Goal: Find contact information: Find contact information

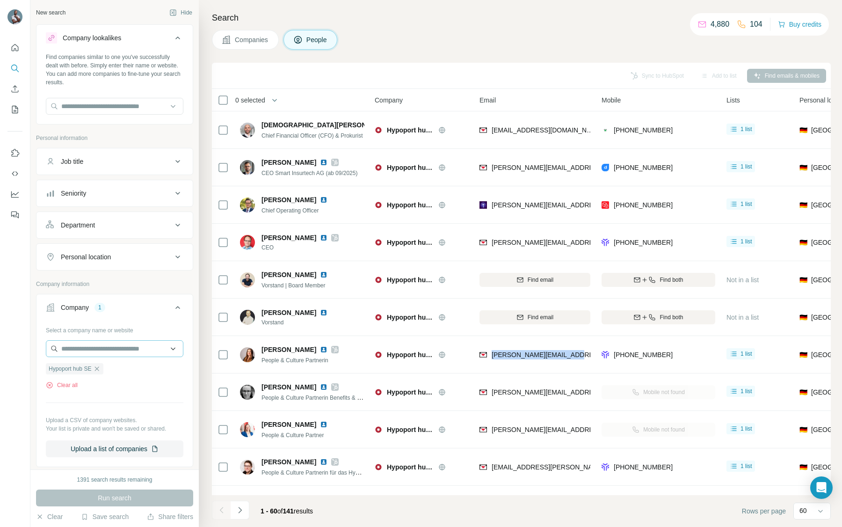
scroll to position [243, 0]
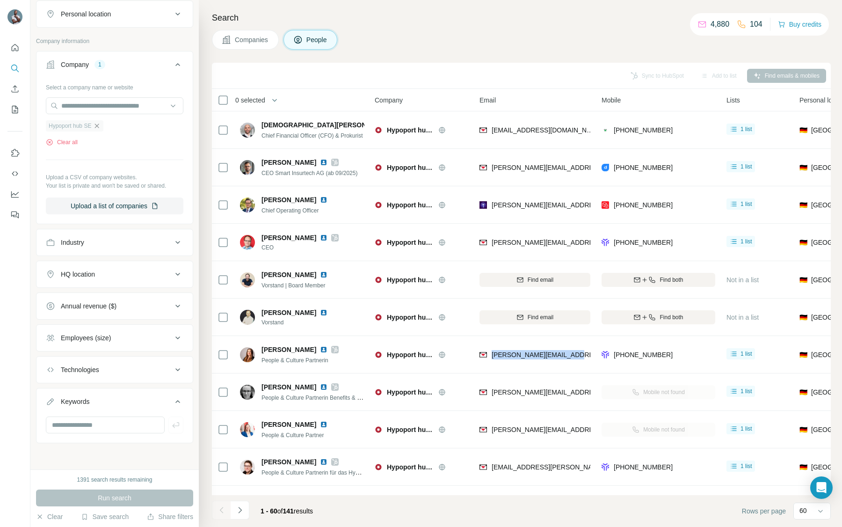
click at [98, 128] on icon "button" at bounding box center [96, 125] width 7 height 7
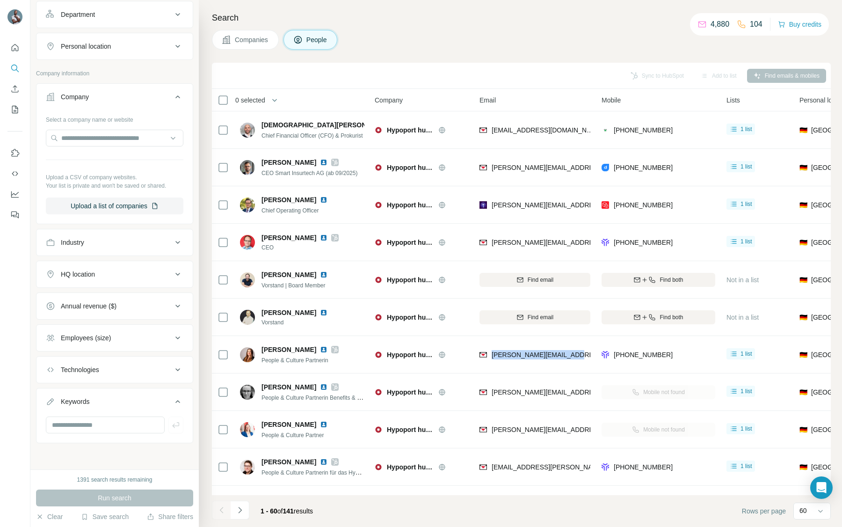
scroll to position [211, 0]
click at [98, 120] on div "Select a company name or website" at bounding box center [115, 118] width 138 height 12
click at [98, 140] on input "text" at bounding box center [115, 138] width 138 height 17
paste input "**********"
type input "**********"
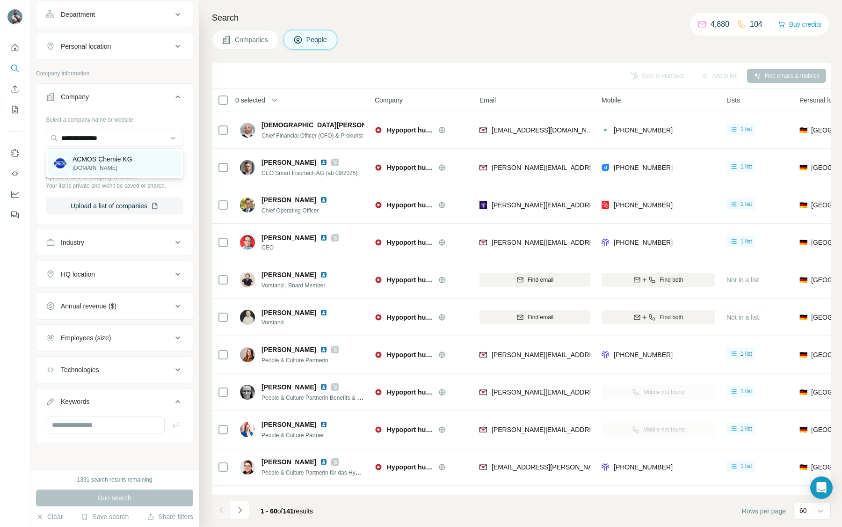
click at [102, 161] on p "ACMOS Chemie KG" at bounding box center [103, 158] width 60 height 9
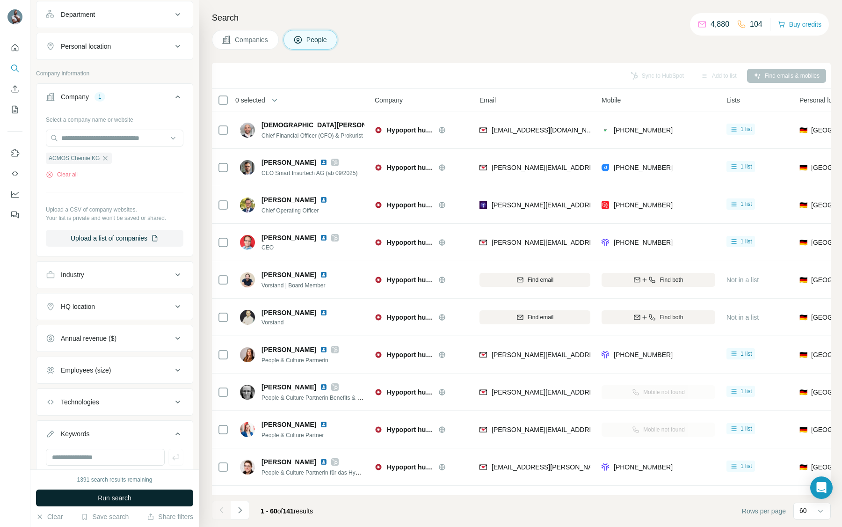
click at [87, 499] on button "Run search" at bounding box center [114, 497] width 157 height 17
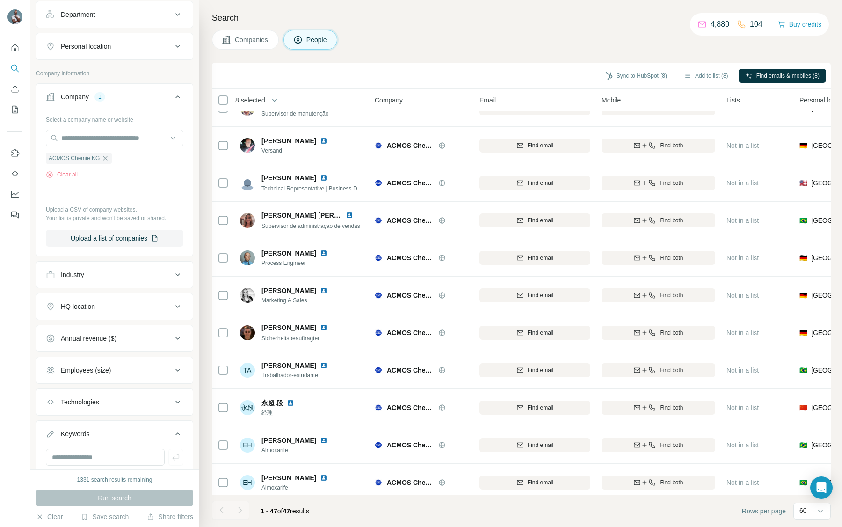
scroll to position [1376, 0]
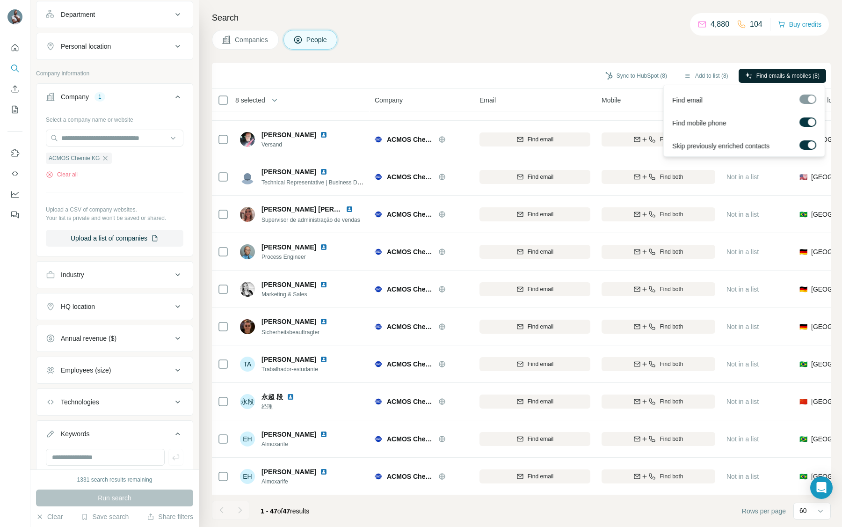
click at [772, 78] on span "Find emails & mobiles (8)" at bounding box center [788, 76] width 63 height 8
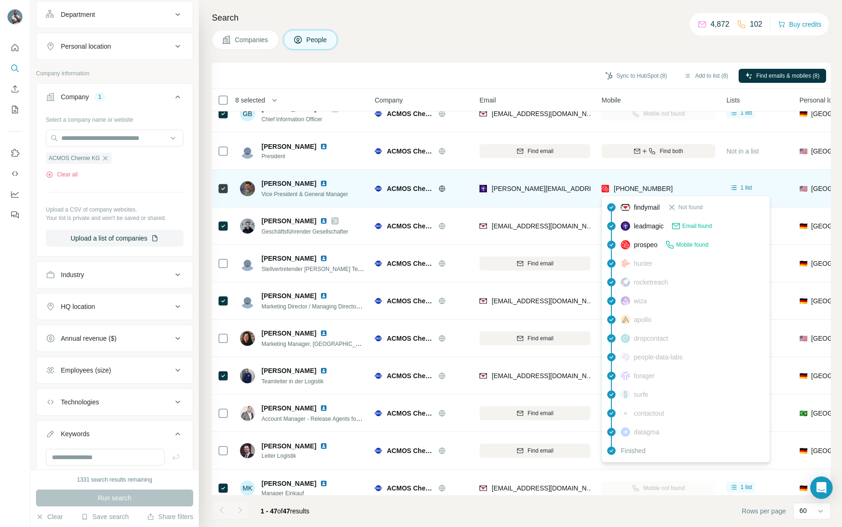
scroll to position [27, 0]
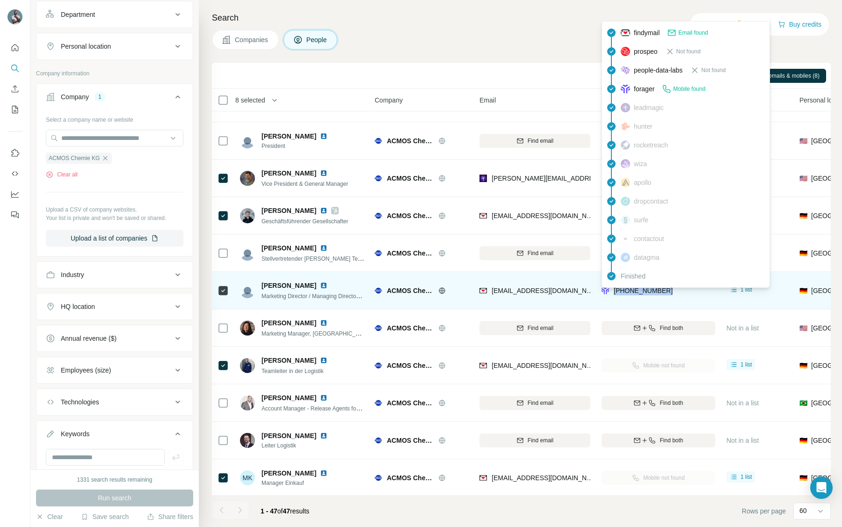
drag, startPoint x: 691, startPoint y: 288, endPoint x: 615, endPoint y: 290, distance: 76.7
click at [615, 290] on div "[PHONE_NUMBER]" at bounding box center [659, 290] width 114 height 26
copy span "[PHONE_NUMBER]"
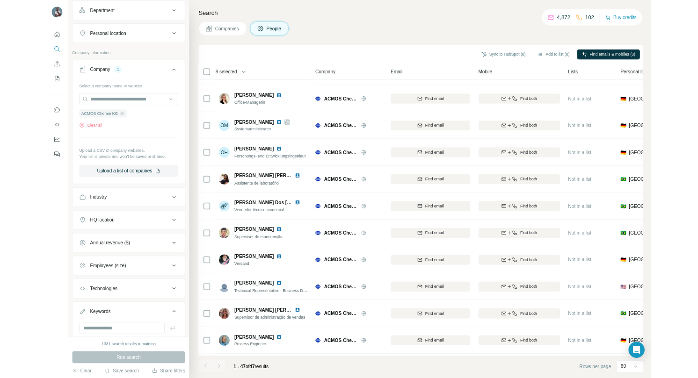
scroll to position [1376, 0]
